Goal: Task Accomplishment & Management: Manage account settings

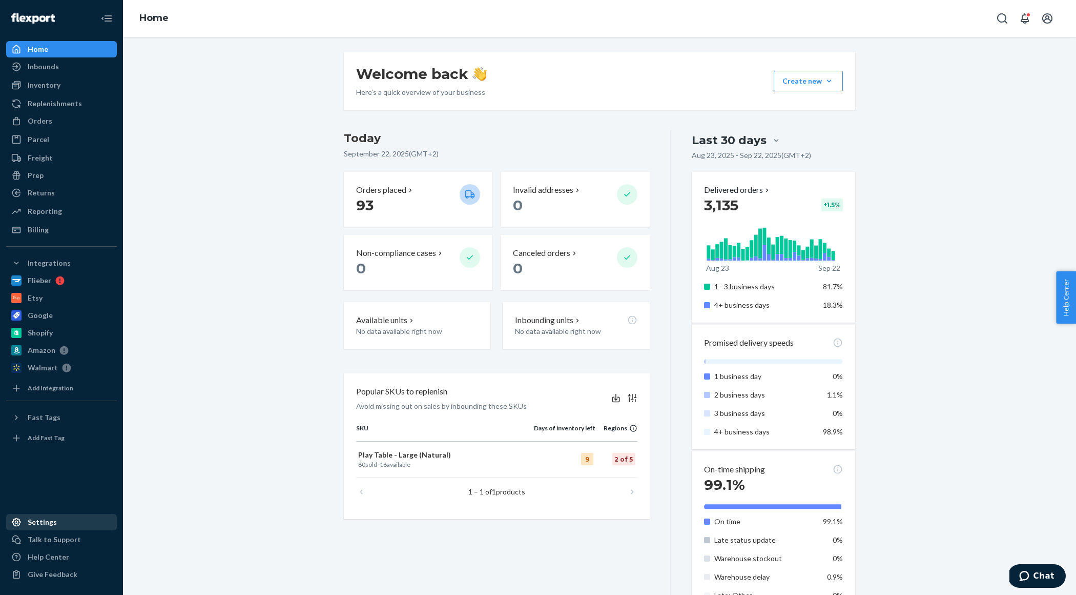
click at [43, 518] on div "Settings" at bounding box center [42, 522] width 29 height 10
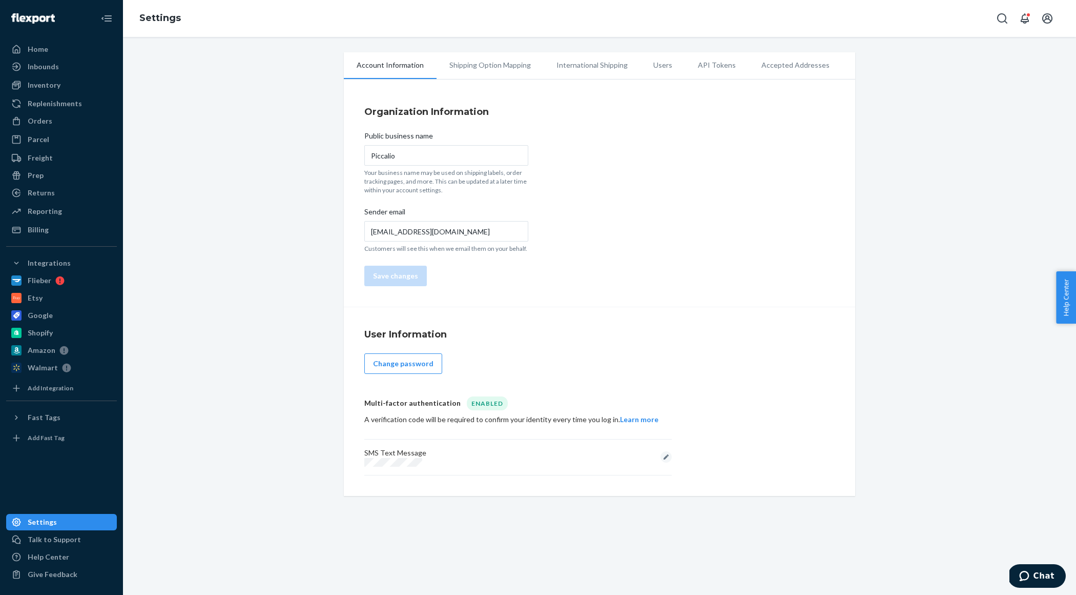
click at [479, 69] on li "Shipping Option Mapping" at bounding box center [490, 65] width 107 height 26
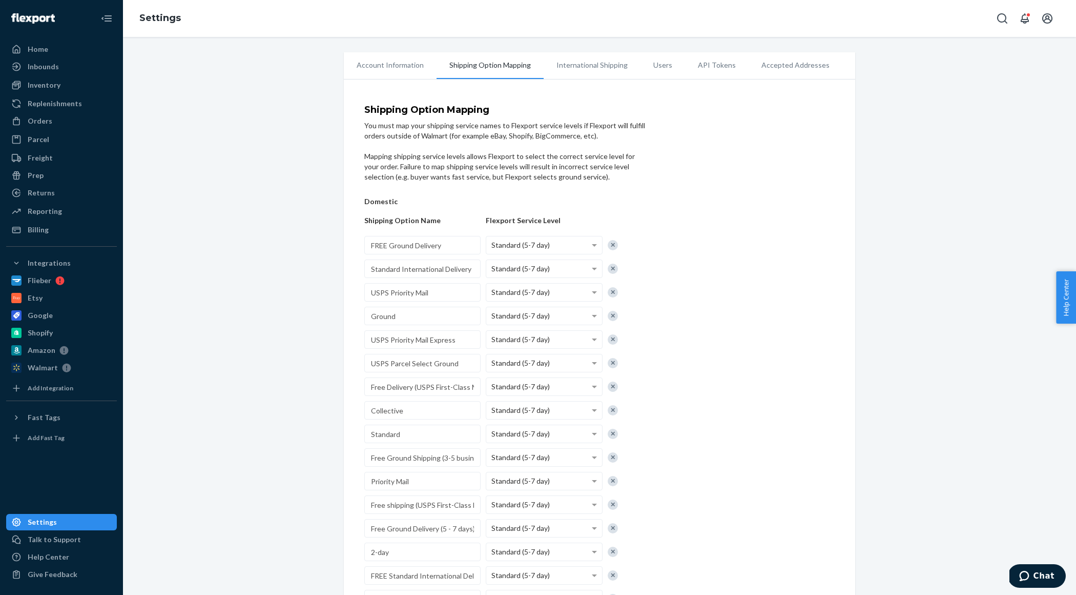
click at [581, 63] on li "International Shipping" at bounding box center [592, 65] width 97 height 26
